Goal: Task Accomplishment & Management: Use online tool/utility

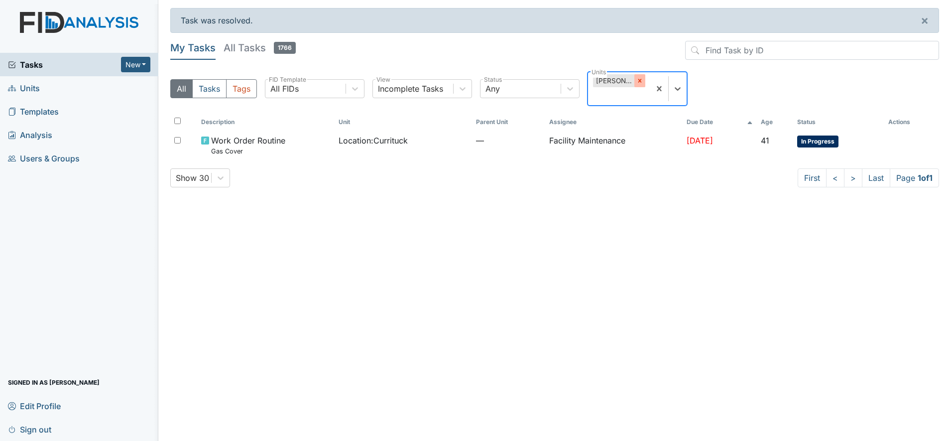
click at [637, 79] on icon at bounding box center [639, 80] width 7 height 7
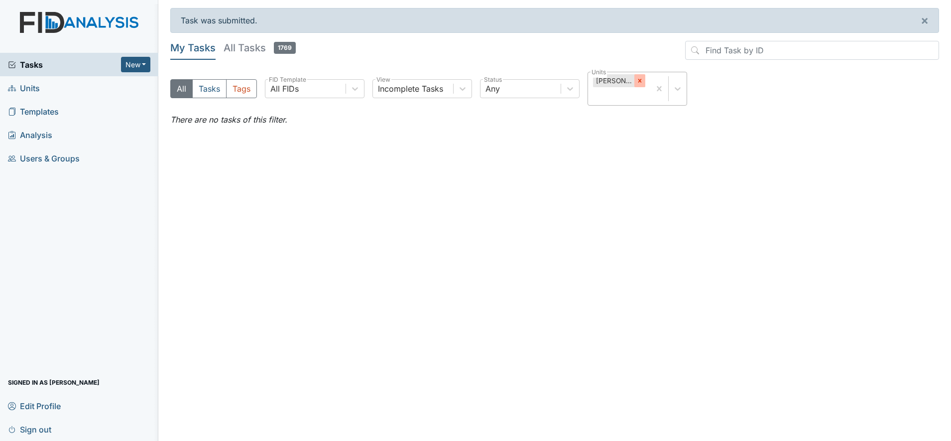
click at [642, 84] on icon at bounding box center [639, 80] width 7 height 7
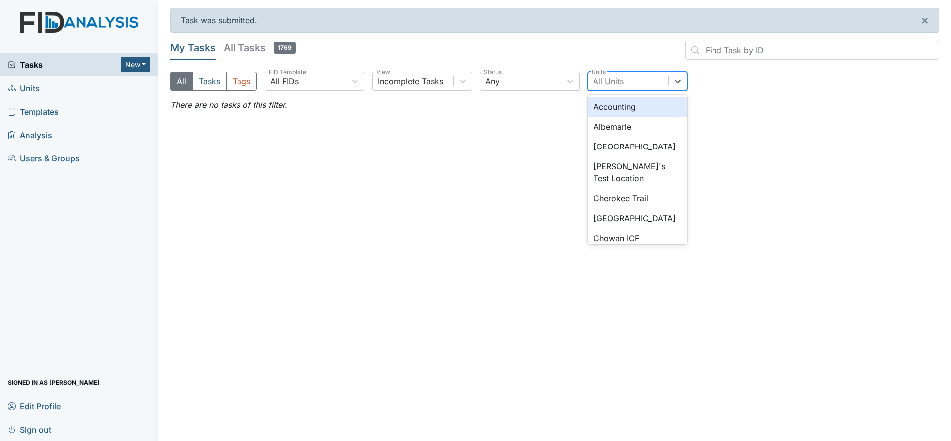
click at [642, 84] on div "All Units" at bounding box center [628, 81] width 80 height 18
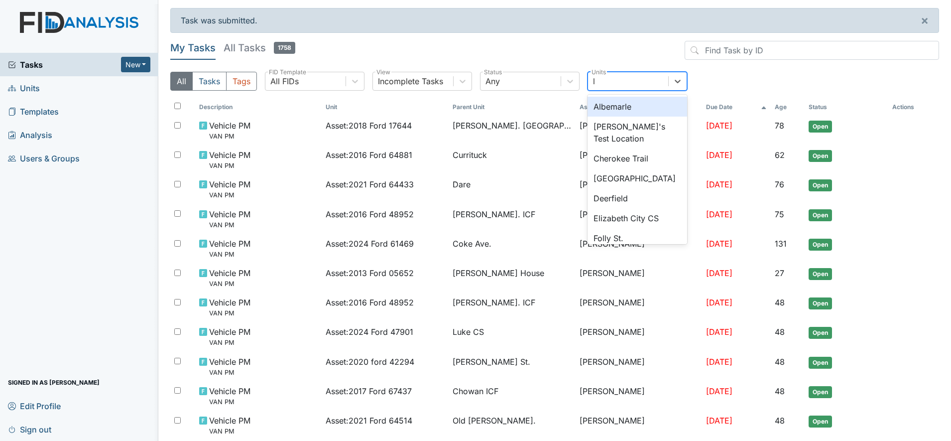
type input "lu"
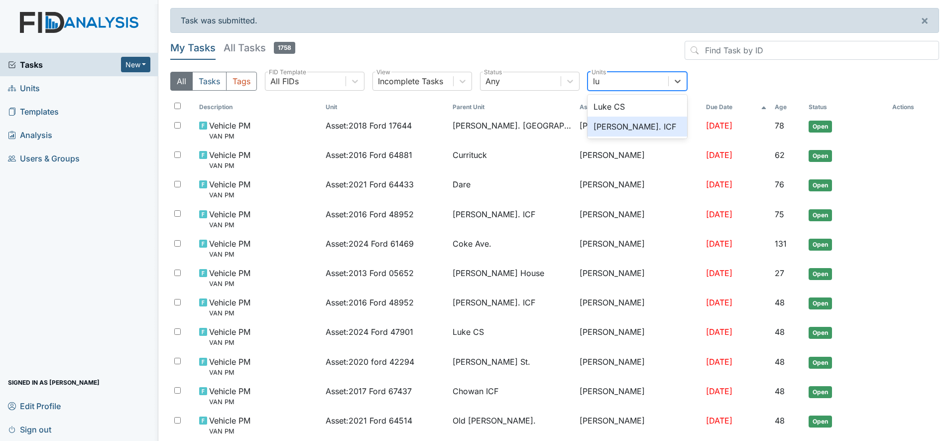
click at [610, 127] on div "[PERSON_NAME]. ICF" at bounding box center [637, 126] width 100 height 20
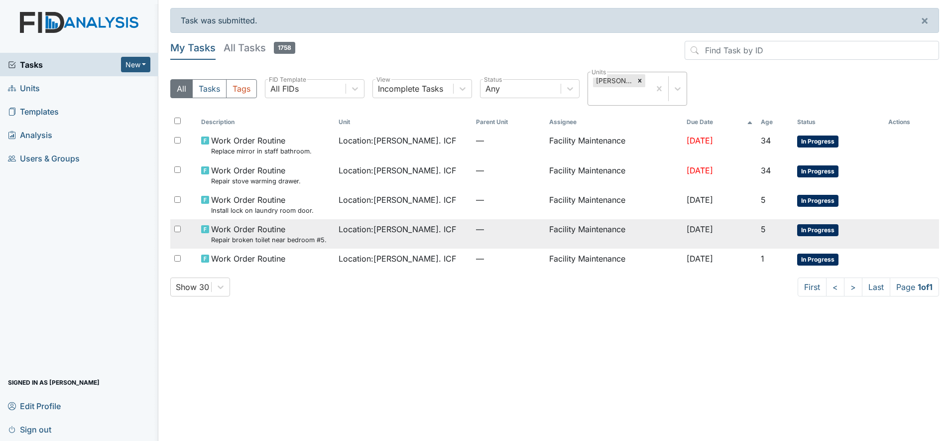
click at [378, 226] on span "Location : Luke St. ICF" at bounding box center [396, 229] width 117 height 12
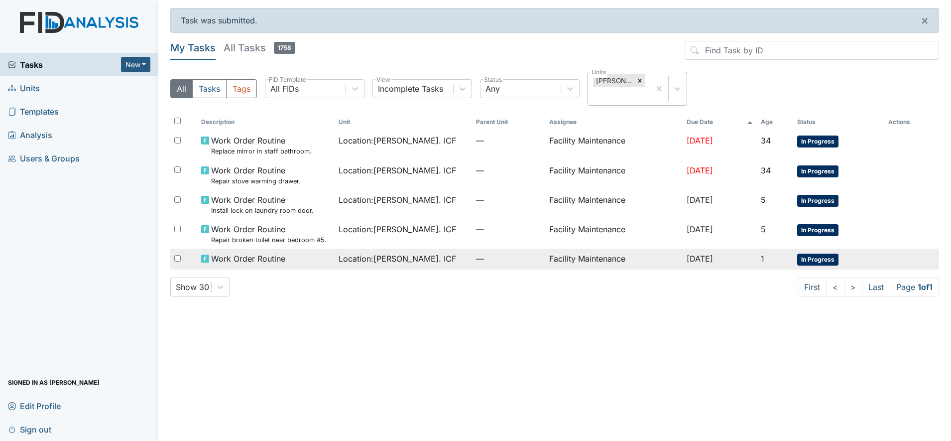
click at [229, 254] on span "Work Order Routine" at bounding box center [248, 258] width 74 height 12
click at [238, 262] on span "Work Order Routine" at bounding box center [248, 258] width 74 height 12
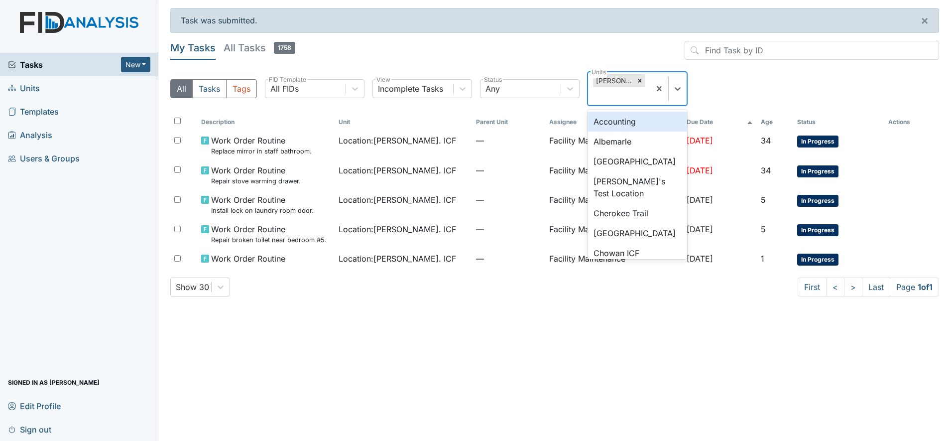
click at [607, 77] on div "[PERSON_NAME]. ICF" at bounding box center [613, 80] width 41 height 13
click at [640, 80] on icon at bounding box center [639, 80] width 3 height 3
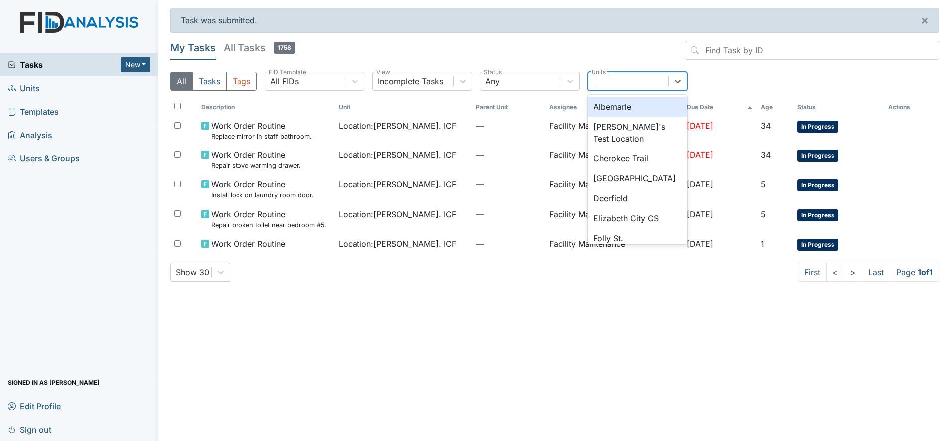
type input "lu"
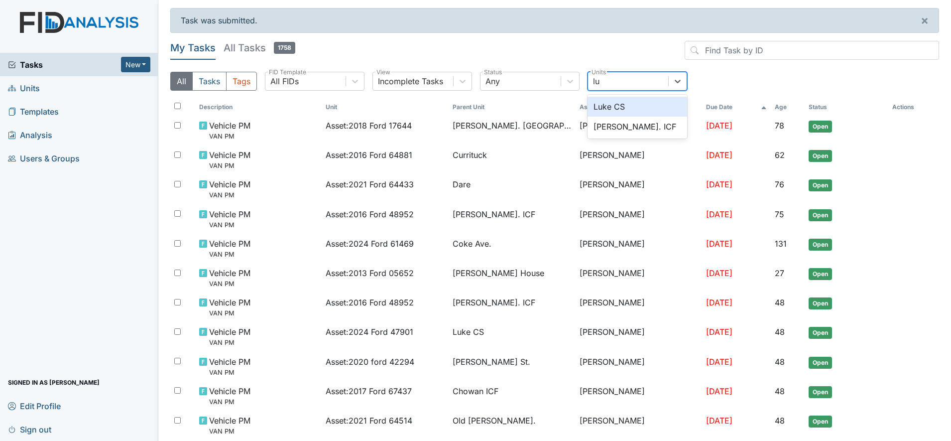
click at [603, 103] on div "Luke CS" at bounding box center [637, 107] width 100 height 20
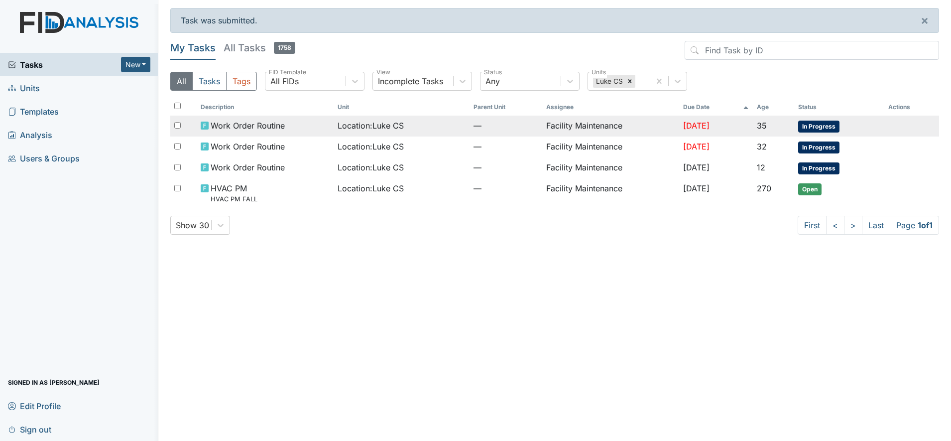
click at [565, 123] on td "Facility Maintenance" at bounding box center [610, 125] width 137 height 21
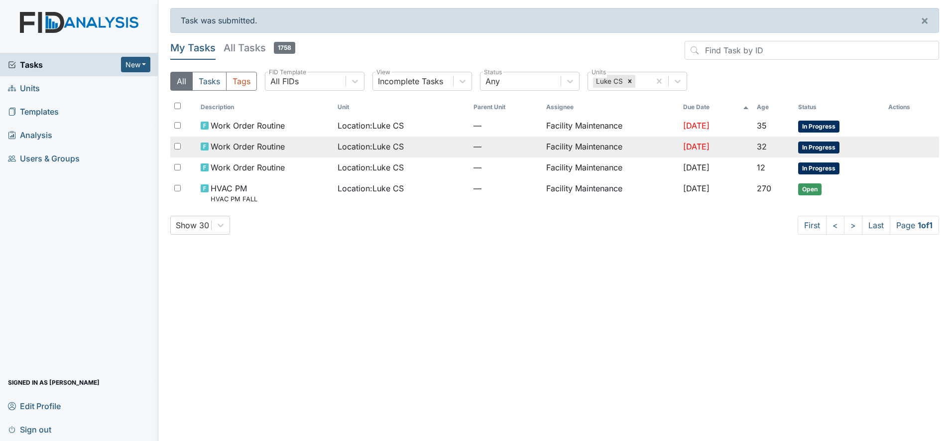
click at [215, 139] on td "Work Order Routine" at bounding box center [265, 146] width 137 height 21
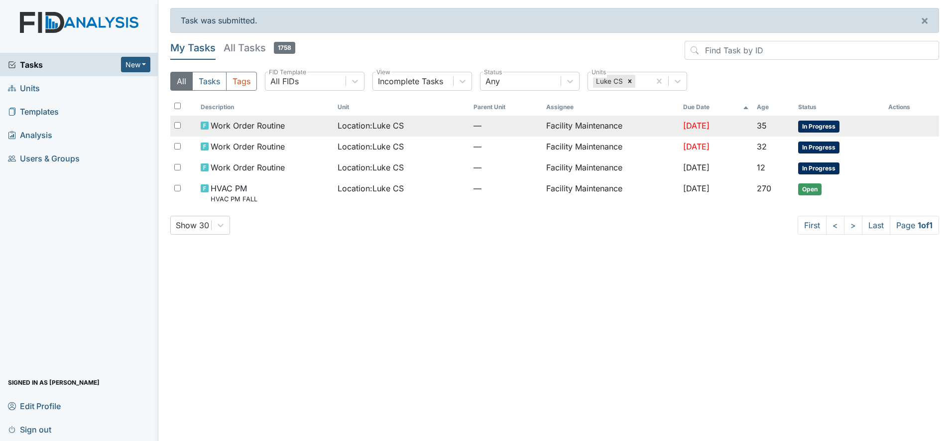
click at [266, 122] on span "Work Order Routine" at bounding box center [248, 125] width 74 height 12
click at [599, 126] on td "Facility Maintenance" at bounding box center [610, 125] width 137 height 21
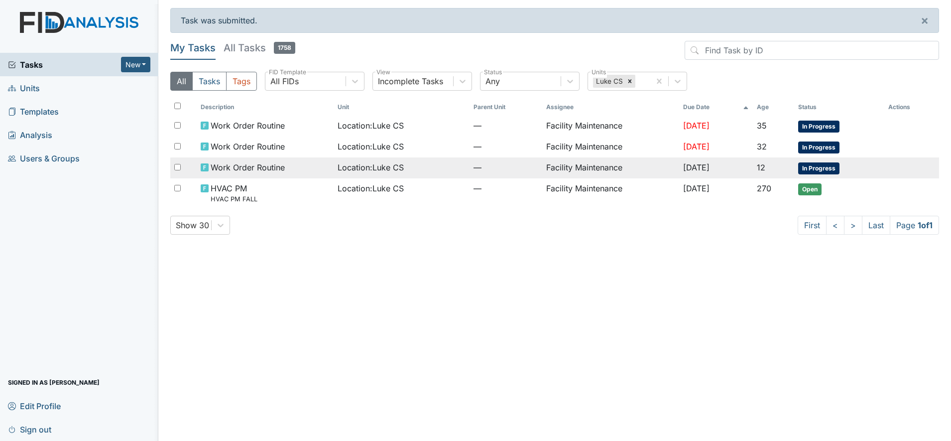
click at [251, 166] on span "Work Order Routine" at bounding box center [248, 167] width 74 height 12
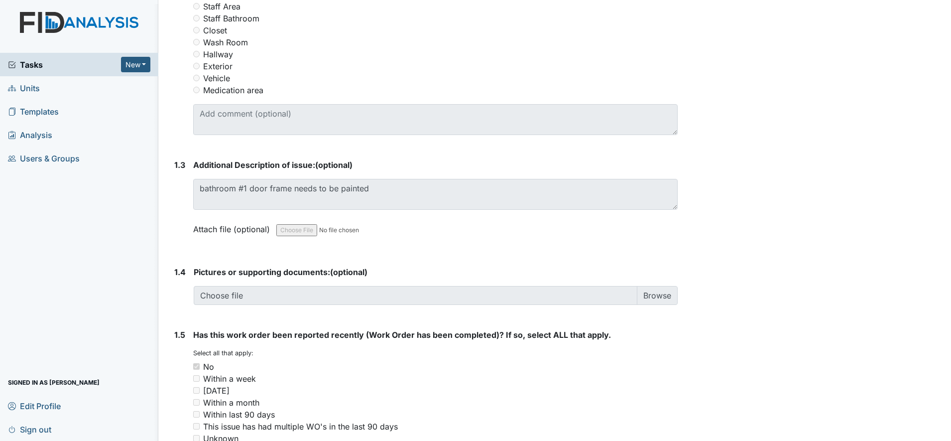
scroll to position [576, 0]
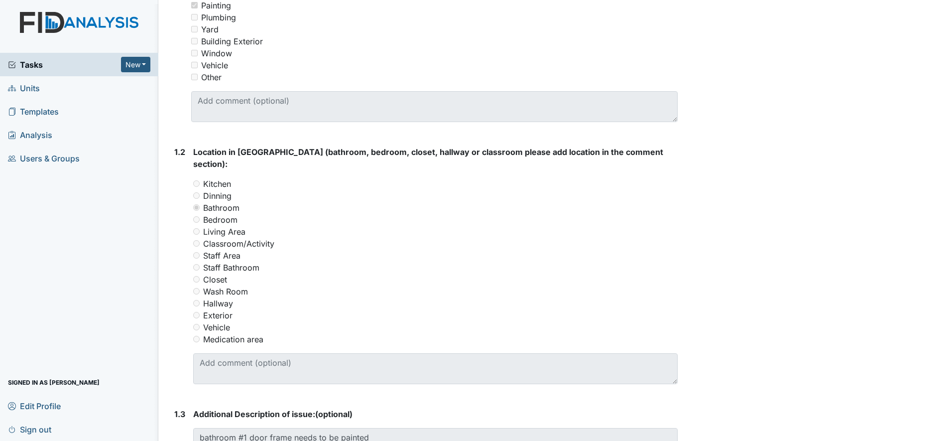
scroll to position [357, 0]
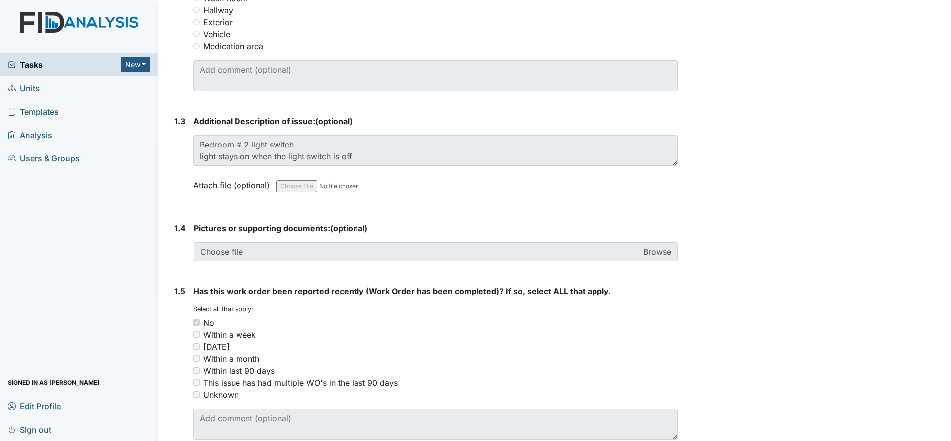
scroll to position [558, 0]
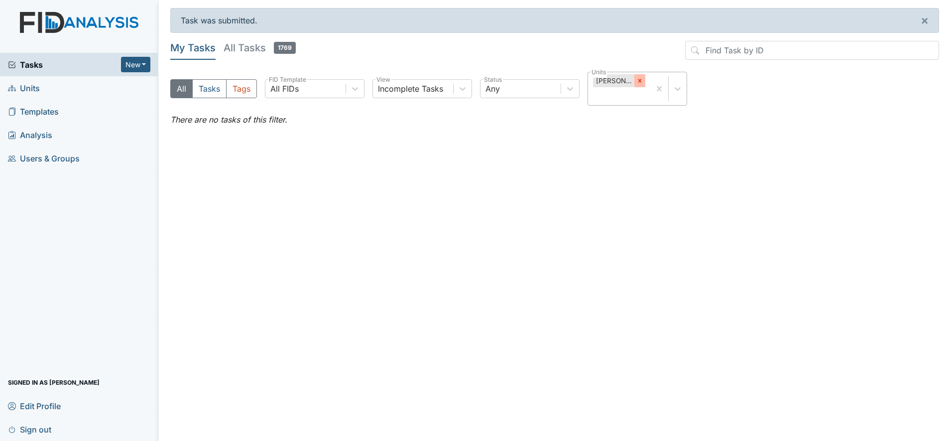
click at [639, 83] on icon at bounding box center [639, 80] width 7 height 7
